Goal: Use online tool/utility: Utilize a website feature to perform a specific function

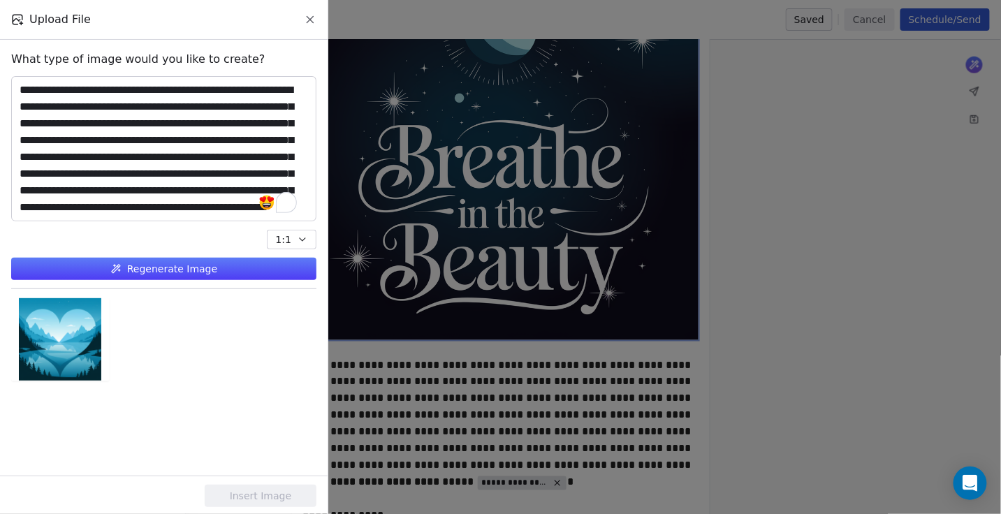
scroll to position [43, 0]
click at [163, 274] on button "Regenerate Image" at bounding box center [163, 269] width 305 height 22
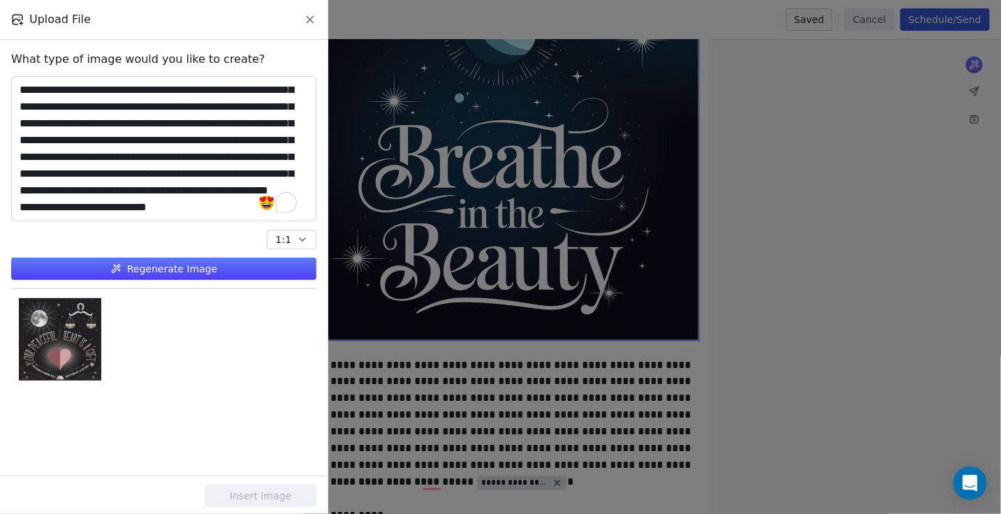
click at [158, 265] on button "Regenerate Image" at bounding box center [163, 269] width 305 height 22
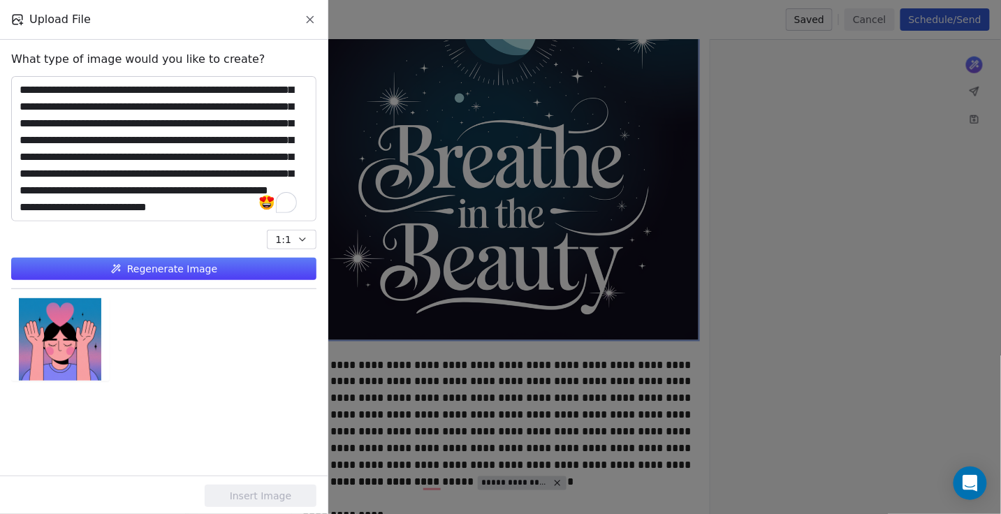
click at [148, 263] on button "Regenerate Image" at bounding box center [163, 269] width 305 height 22
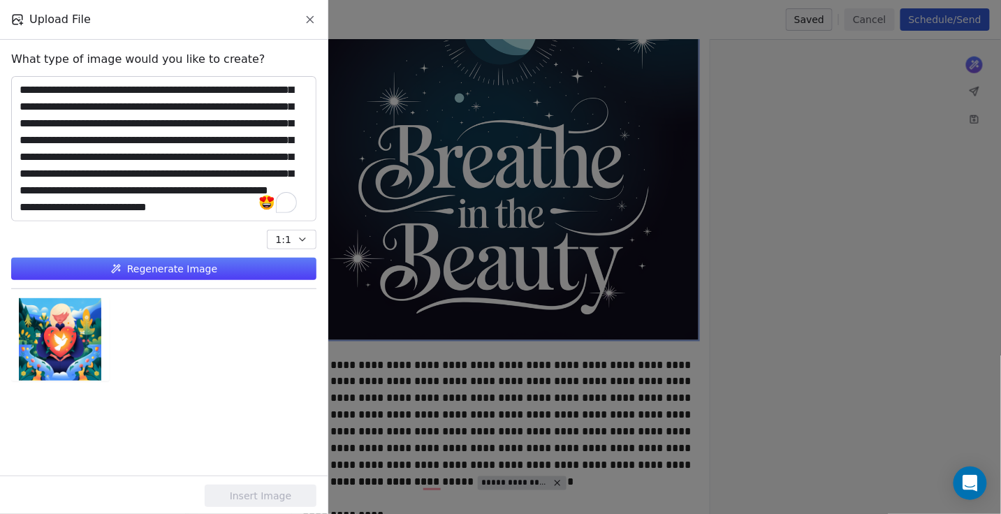
click at [153, 275] on button "Regenerate Image" at bounding box center [163, 269] width 305 height 22
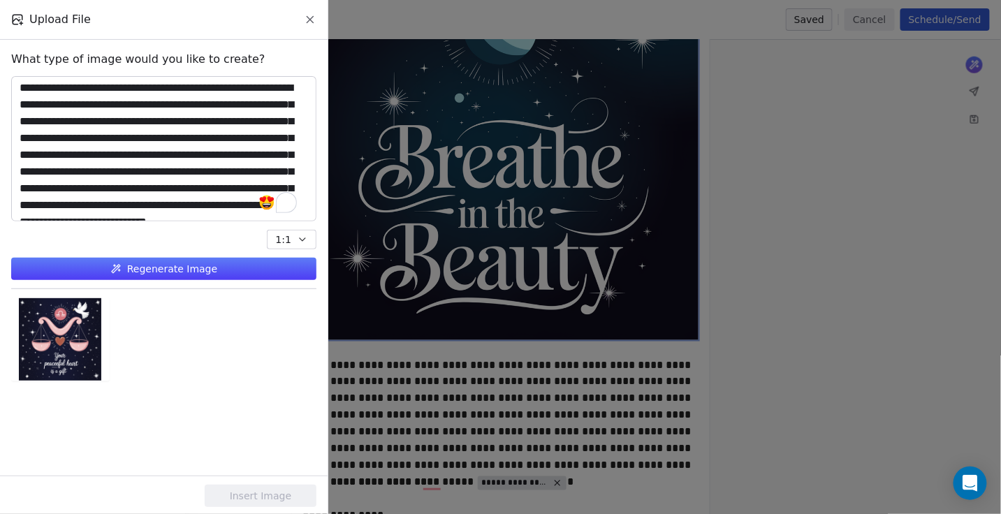
scroll to position [0, 0]
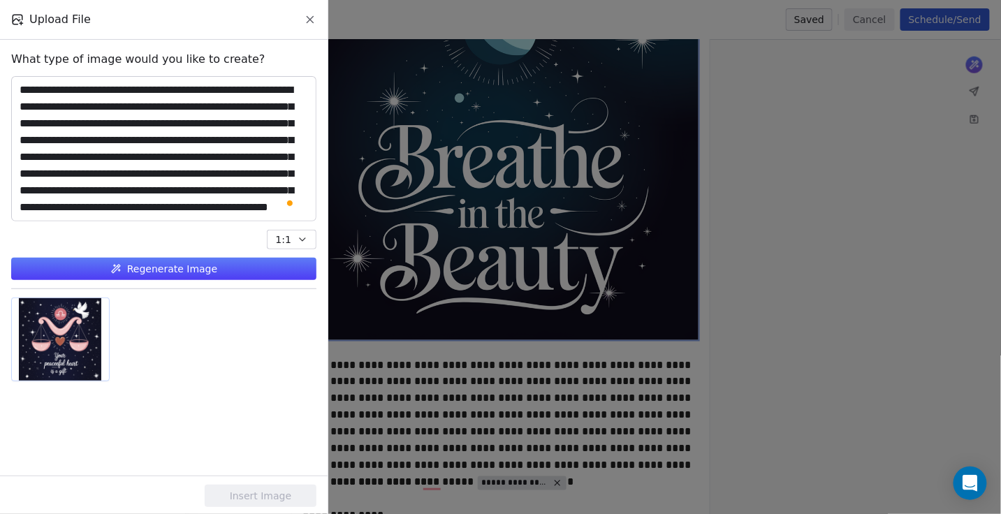
click at [63, 328] on div at bounding box center [60, 339] width 97 height 82
click at [284, 494] on button "Insert Image" at bounding box center [261, 496] width 112 height 22
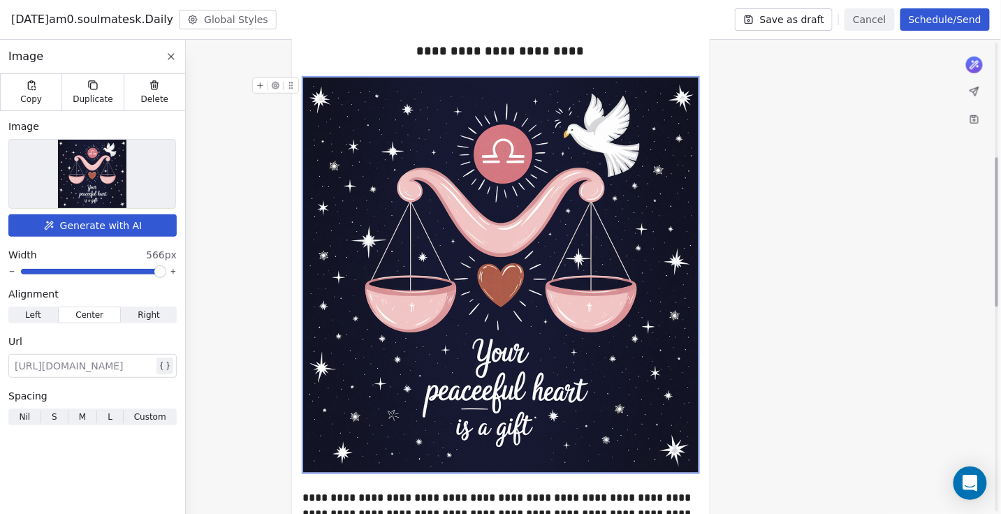
scroll to position [357, 0]
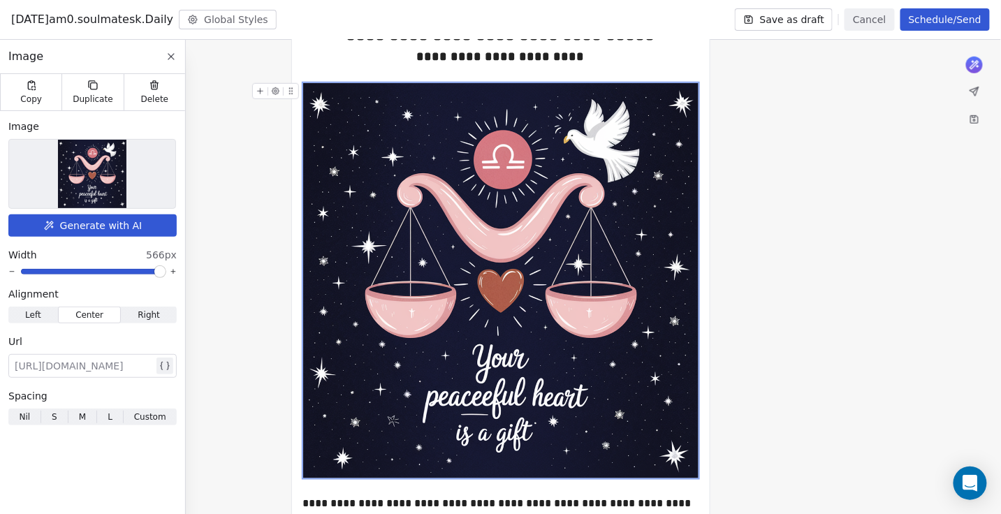
click at [109, 221] on button "Generate with AI" at bounding box center [92, 225] width 168 height 22
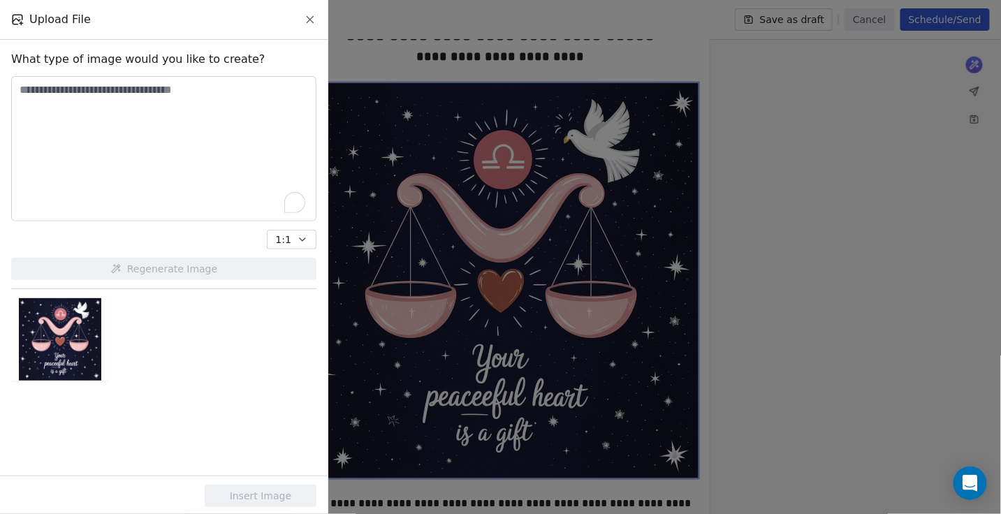
click at [181, 148] on textarea "To enrich screen reader interactions, please activate Accessibility in Grammarl…" at bounding box center [164, 149] width 304 height 144
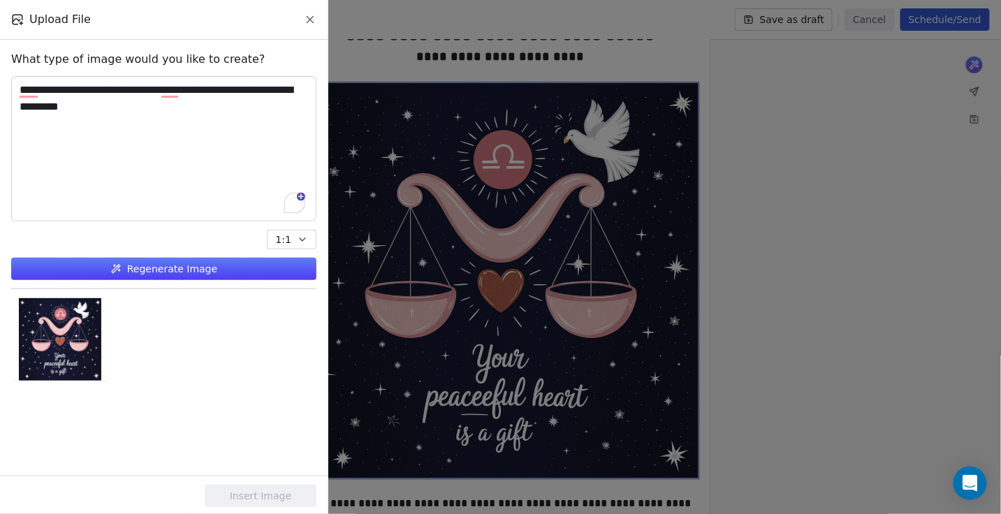
click at [129, 268] on button "Regenerate Image" at bounding box center [163, 269] width 305 height 22
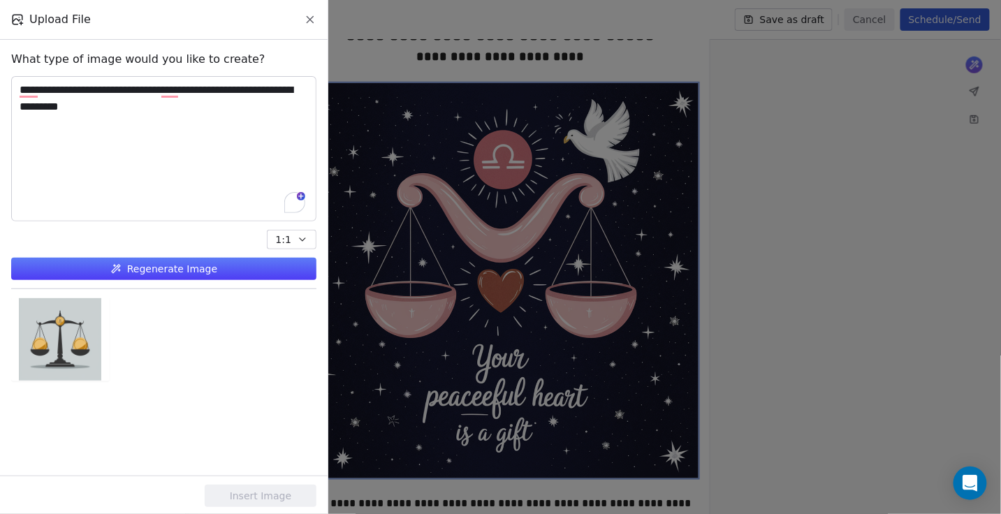
click at [182, 270] on button "Regenerate Image" at bounding box center [163, 269] width 305 height 22
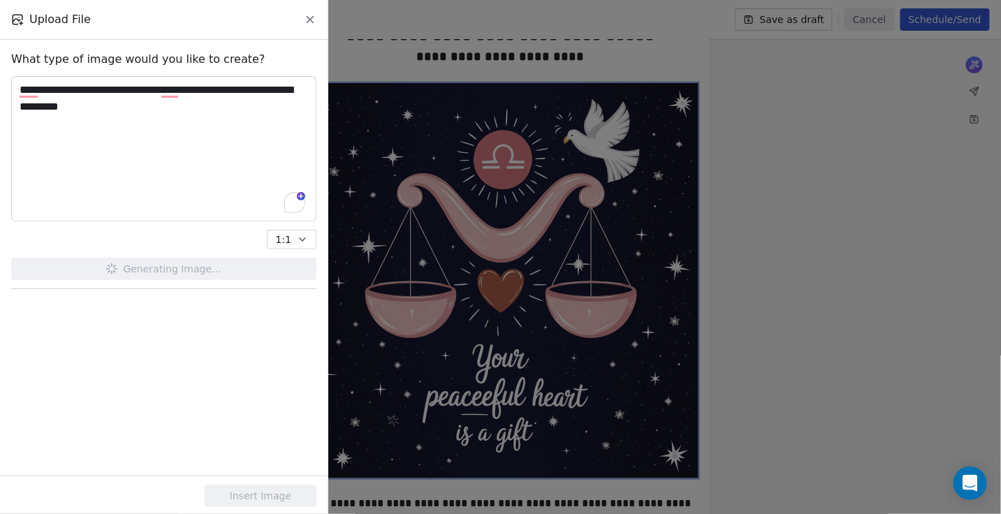
click at [126, 166] on textarea "**********" at bounding box center [164, 149] width 304 height 144
paste textarea "**********"
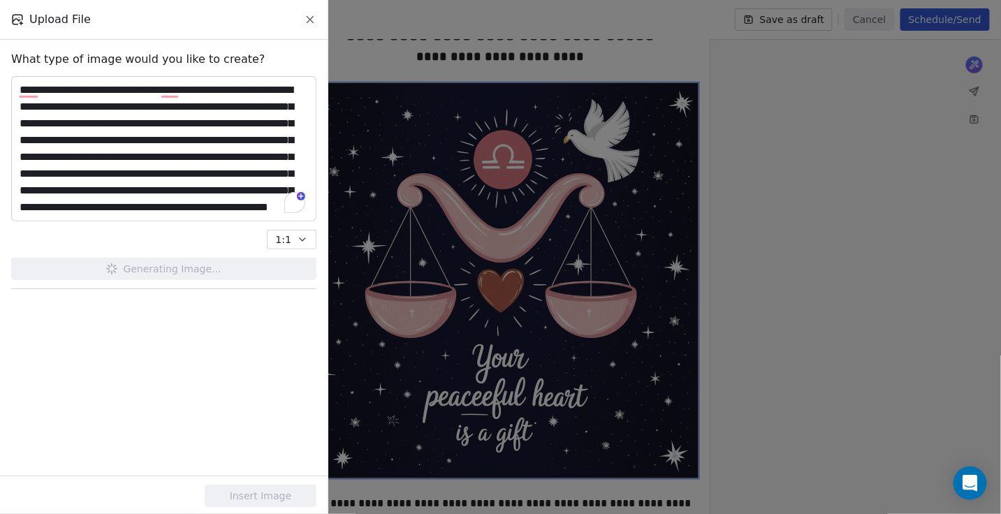
scroll to position [43, 0]
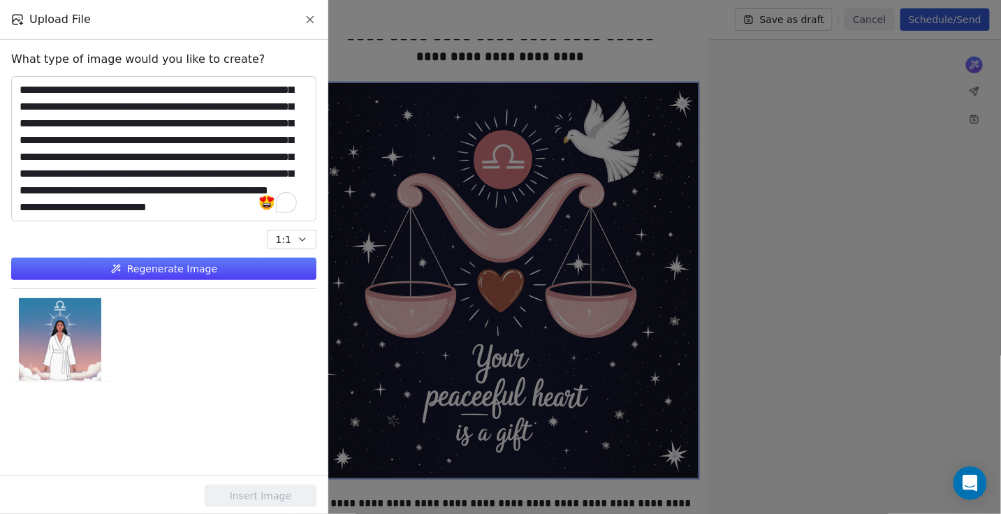
type textarea "**********"
click at [79, 342] on div at bounding box center [60, 339] width 97 height 82
click at [244, 161] on textarea "**********" at bounding box center [164, 149] width 304 height 144
click at [275, 488] on button "Insert Image" at bounding box center [261, 496] width 112 height 22
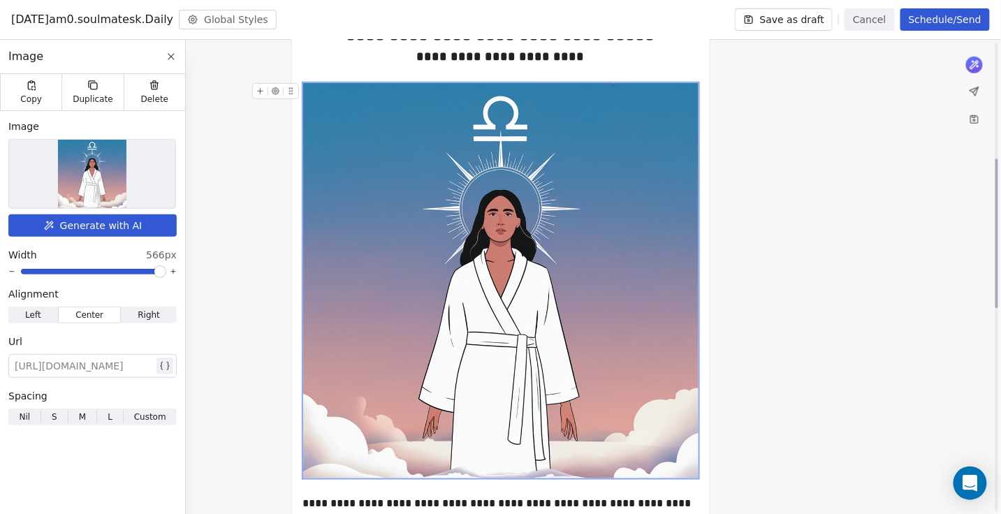
scroll to position [370, 0]
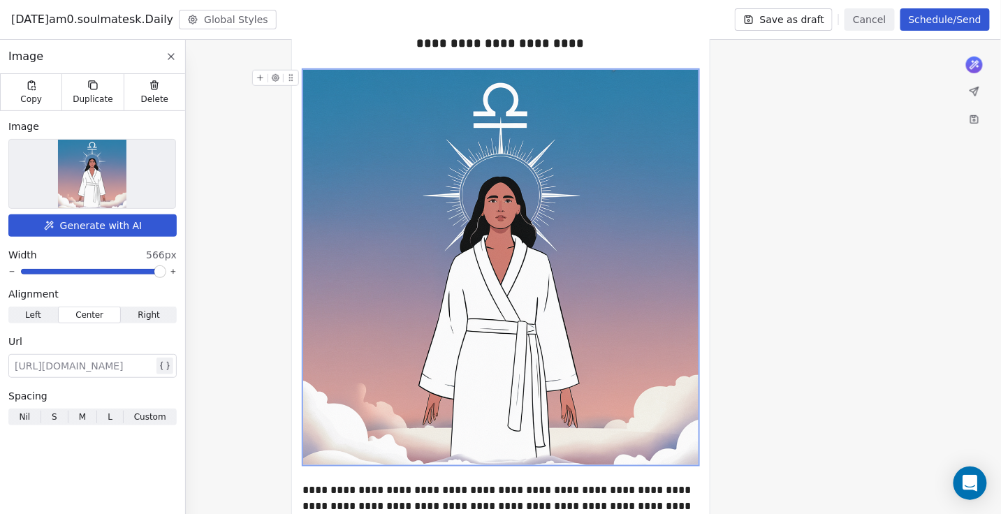
click at [115, 225] on button "Generate with AI" at bounding box center [92, 225] width 168 height 22
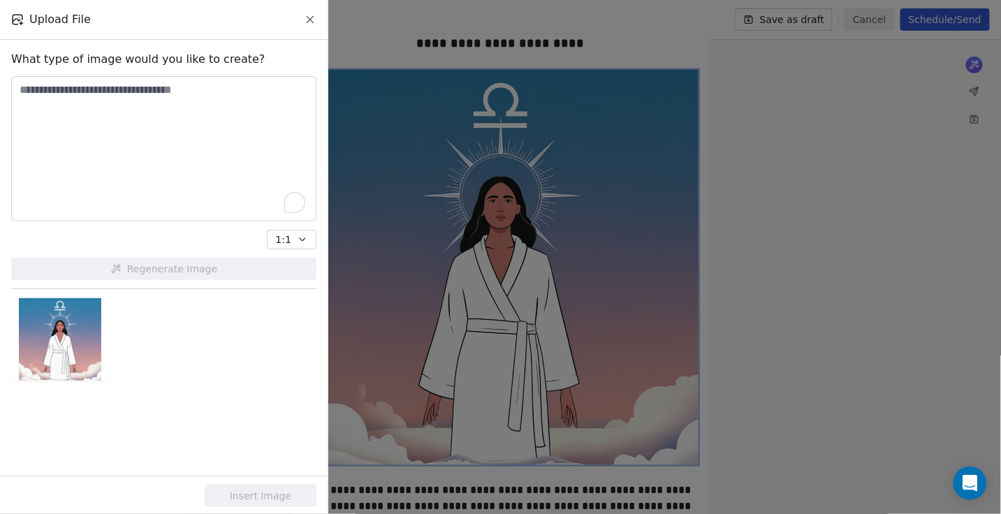
click at [147, 150] on textarea "To enrich screen reader interactions, please activate Accessibility in Grammarl…" at bounding box center [164, 149] width 304 height 144
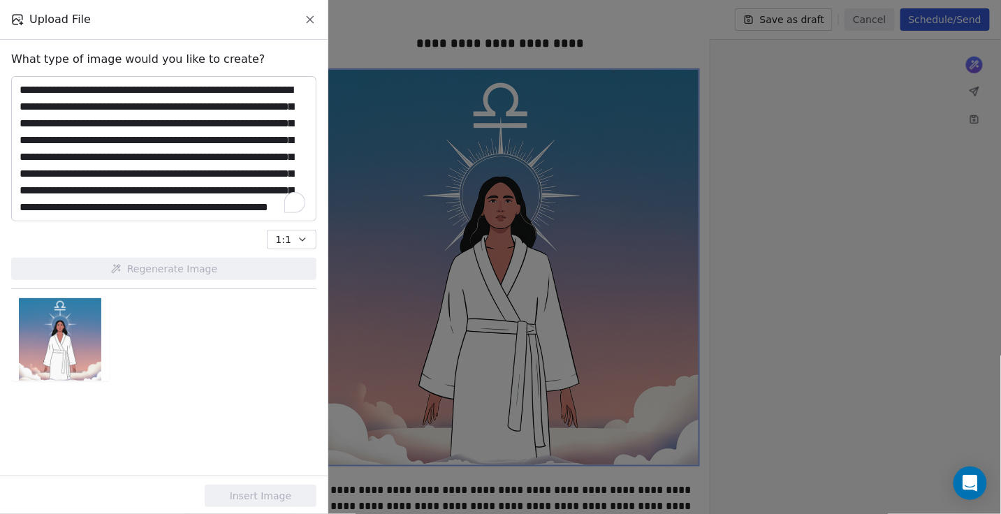
scroll to position [43, 0]
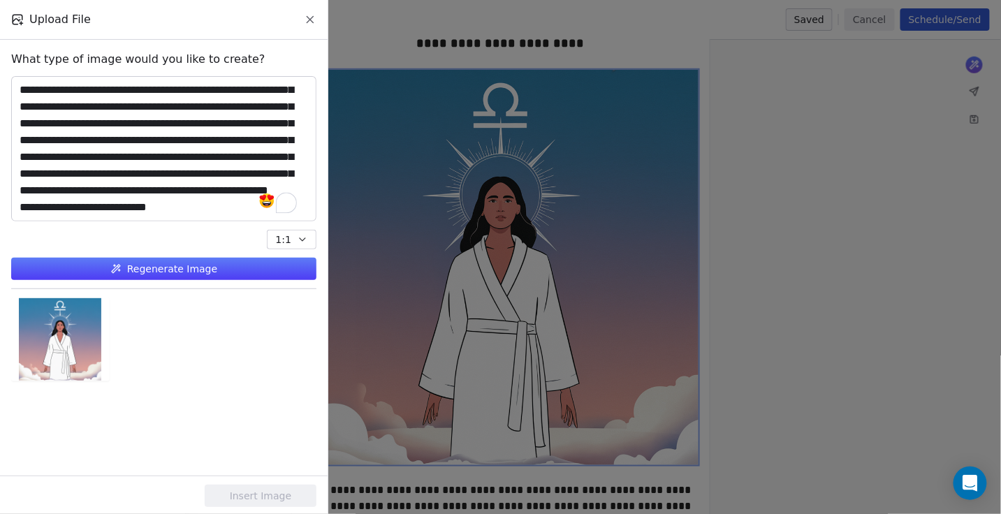
type textarea "**********"
click at [170, 258] on button "Regenerate Image" at bounding box center [163, 269] width 305 height 22
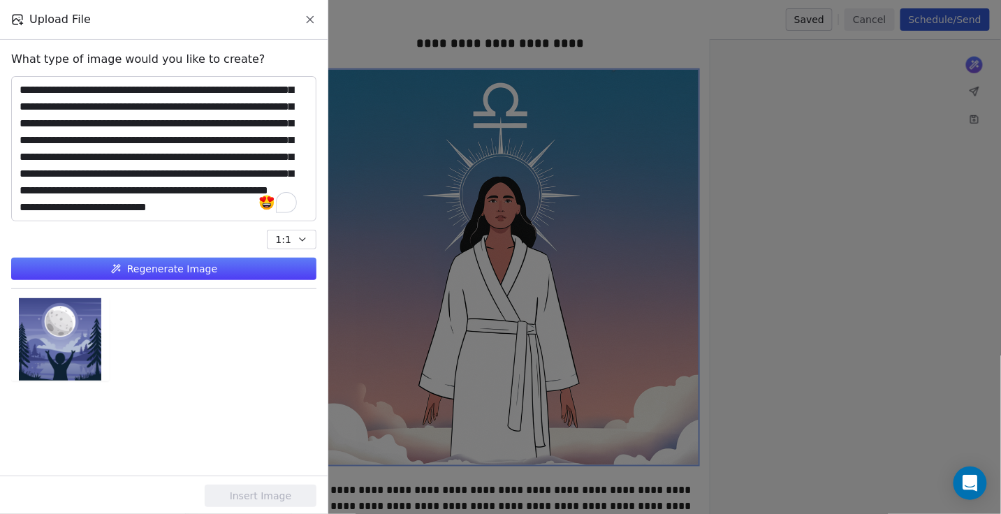
click at [193, 268] on button "Regenerate Image" at bounding box center [163, 269] width 305 height 22
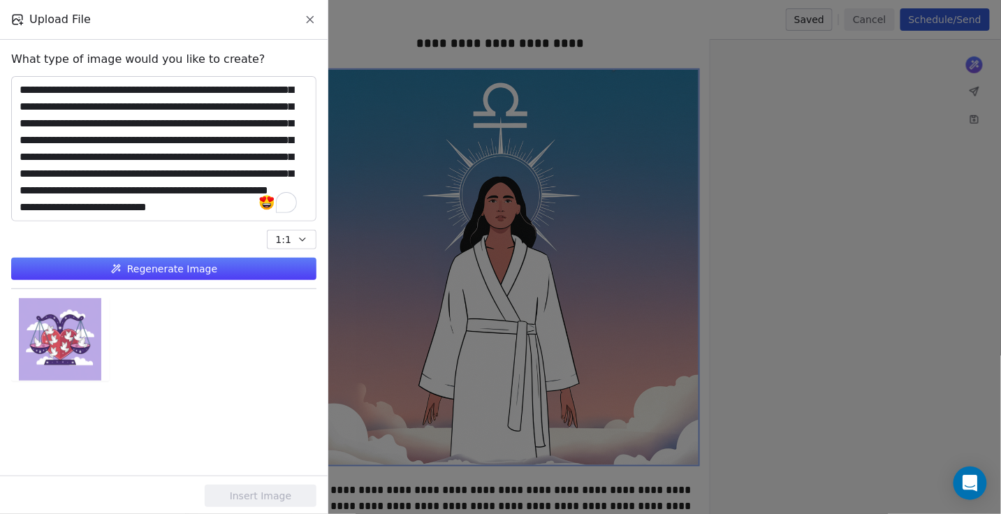
click at [193, 268] on button "Regenerate Image" at bounding box center [163, 269] width 305 height 22
